Goal: Task Accomplishment & Management: Use online tool/utility

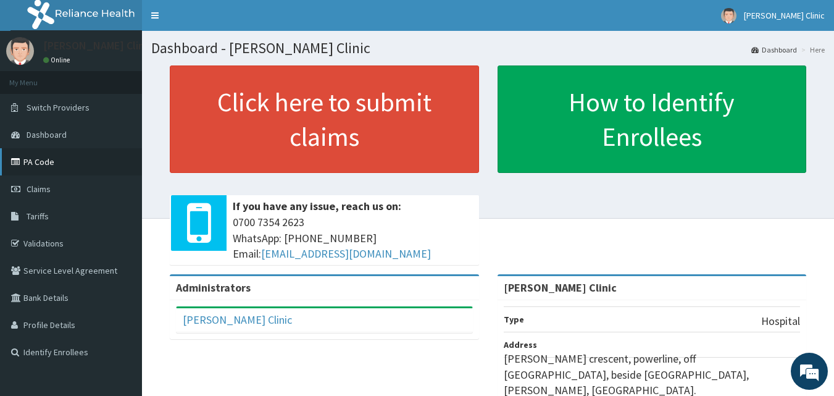
click at [44, 157] on link "PA Code" at bounding box center [71, 161] width 142 height 27
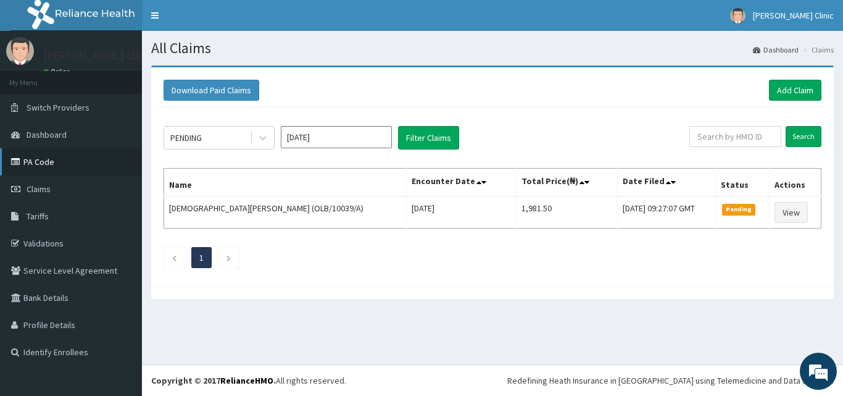
click at [44, 170] on link "PA Code" at bounding box center [71, 161] width 142 height 27
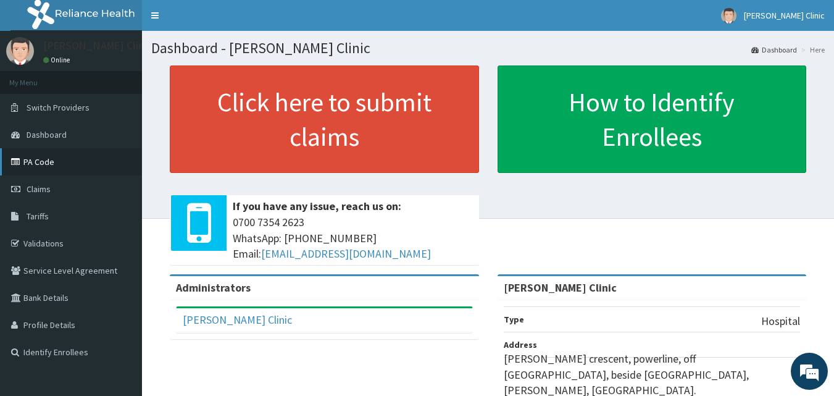
click at [59, 155] on link "PA Code" at bounding box center [71, 161] width 142 height 27
